Goal: Check status: Check status

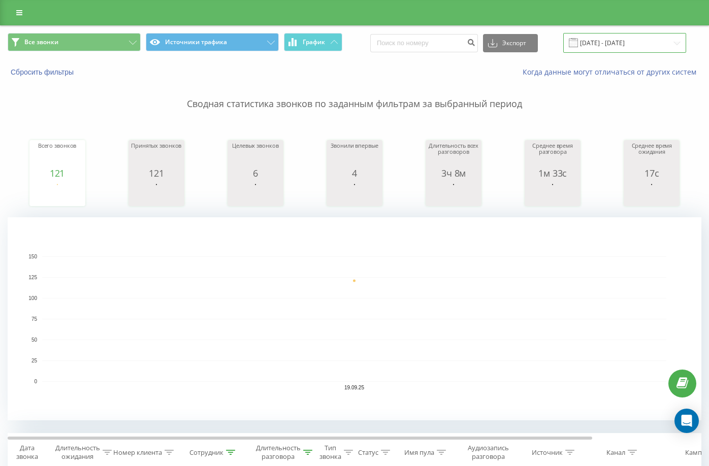
click at [636, 42] on input "[DATE] - [DATE]" at bounding box center [624, 43] width 123 height 20
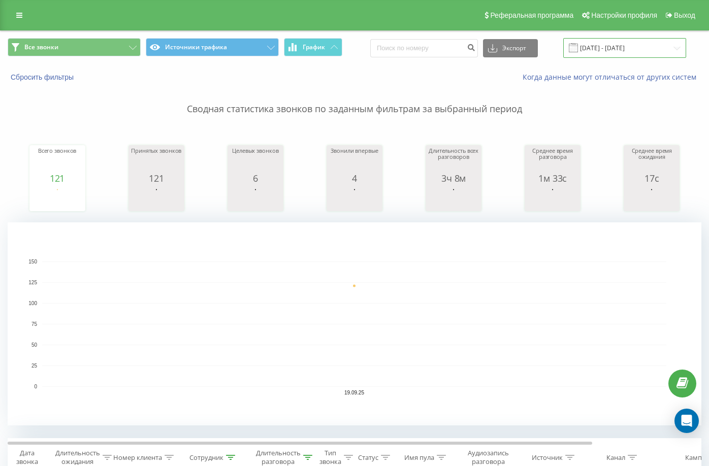
click at [640, 50] on input "[DATE] - [DATE]" at bounding box center [624, 48] width 123 height 20
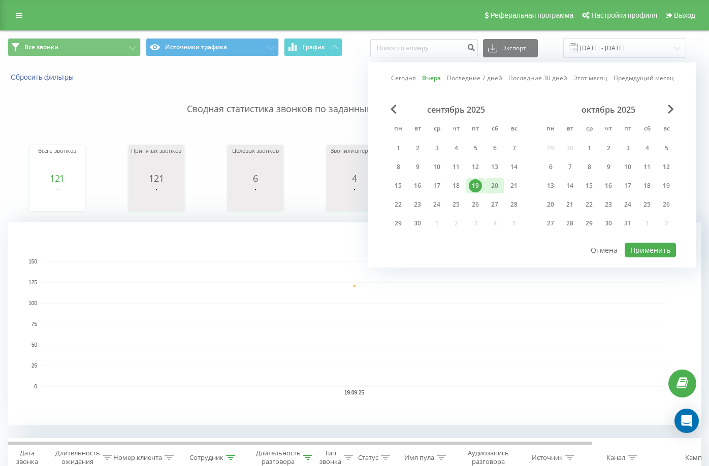
click at [492, 185] on div "20" at bounding box center [494, 185] width 13 height 13
click at [651, 247] on button "Применить" at bounding box center [649, 250] width 51 height 15
type input "[DATE] - [DATE]"
